Goal: Transaction & Acquisition: Subscribe to service/newsletter

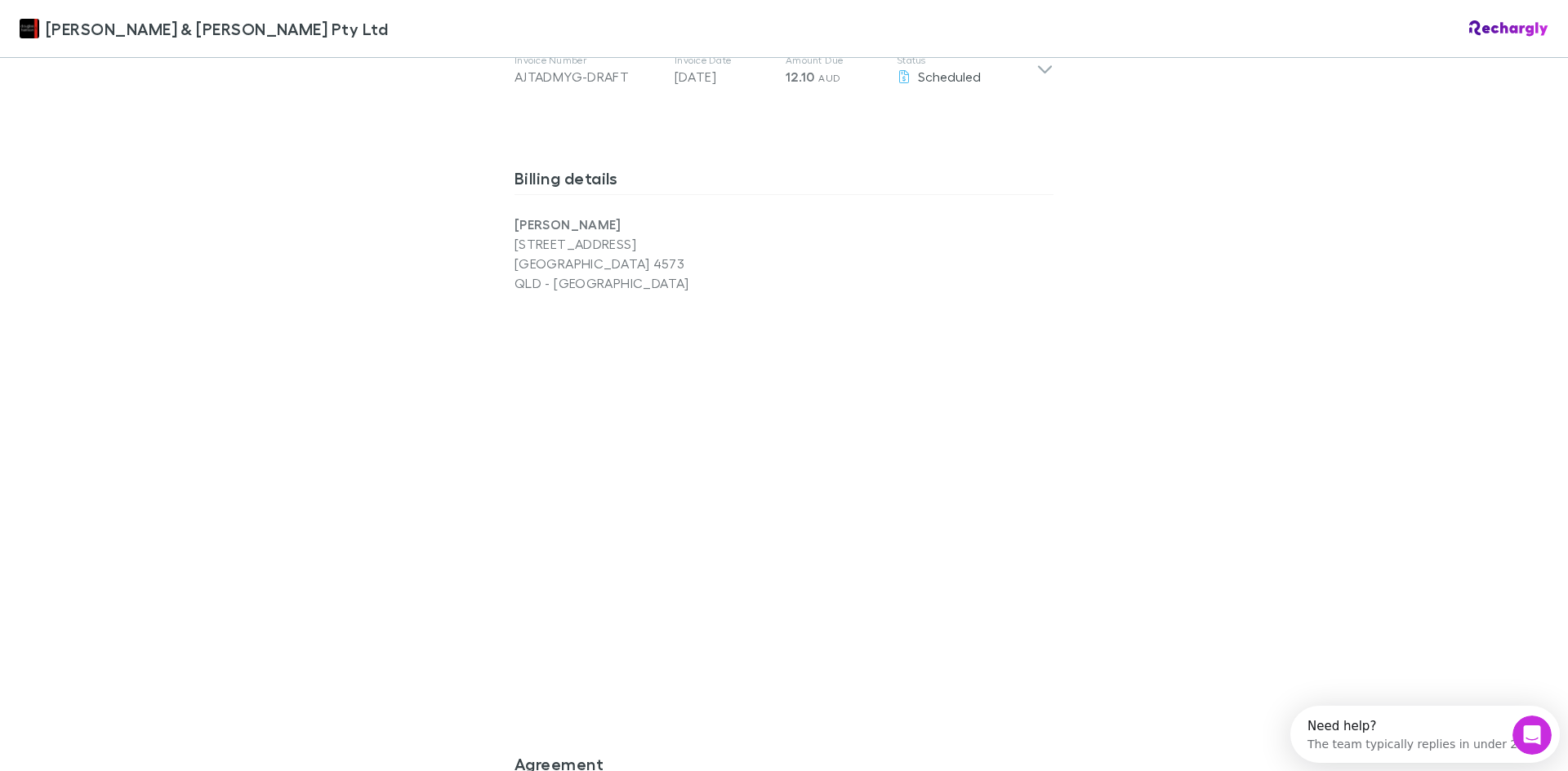
scroll to position [1224, 0]
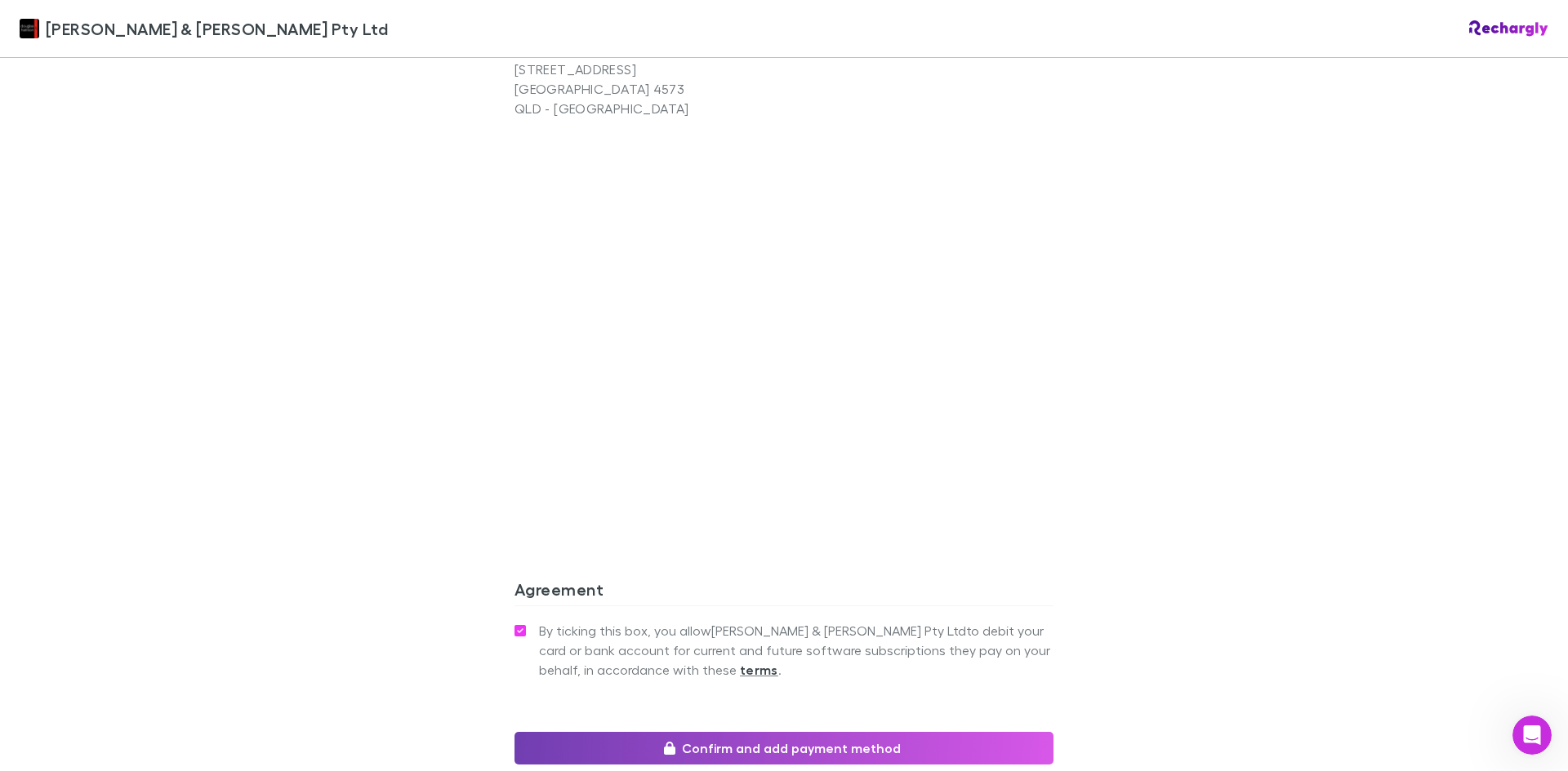
click at [667, 742] on icon "button" at bounding box center [670, 748] width 12 height 13
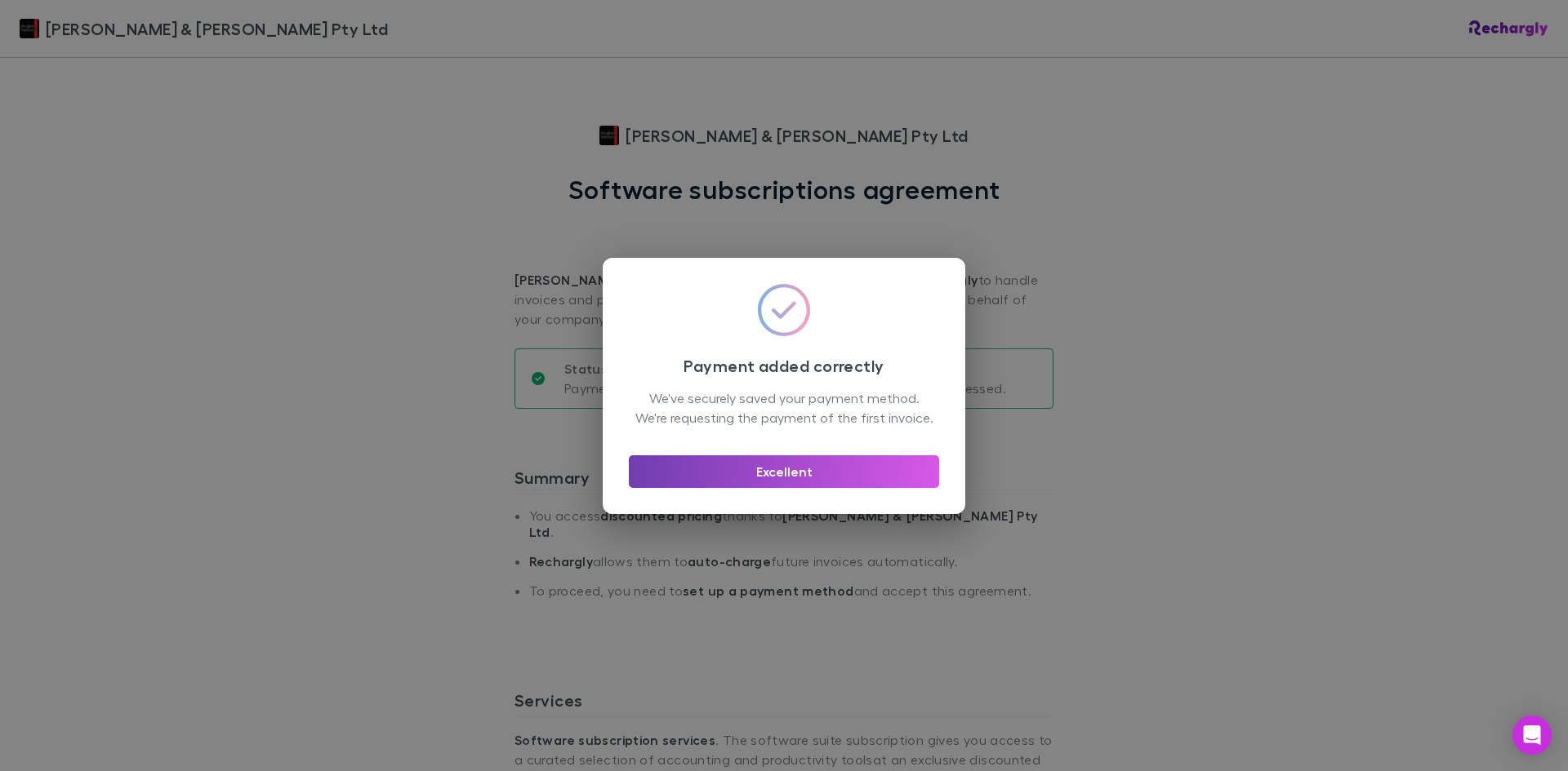
click at [813, 483] on button "Excellent" at bounding box center [784, 471] width 310 height 32
